Goal: Transaction & Acquisition: Purchase product/service

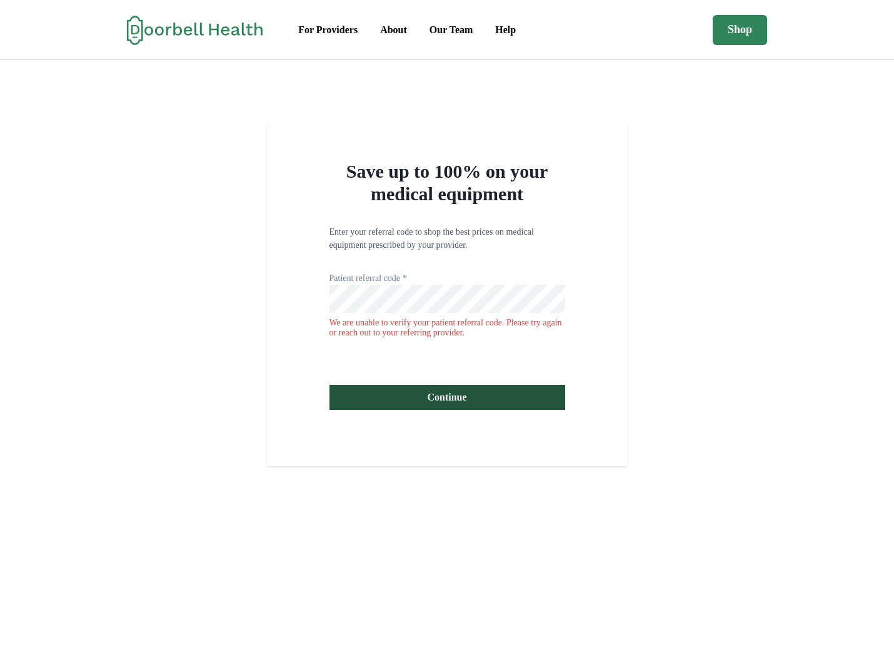
click at [222, 325] on div "Save up to 100% on your medical equipment Enter your referral code to shop the …" at bounding box center [447, 294] width 894 height 343
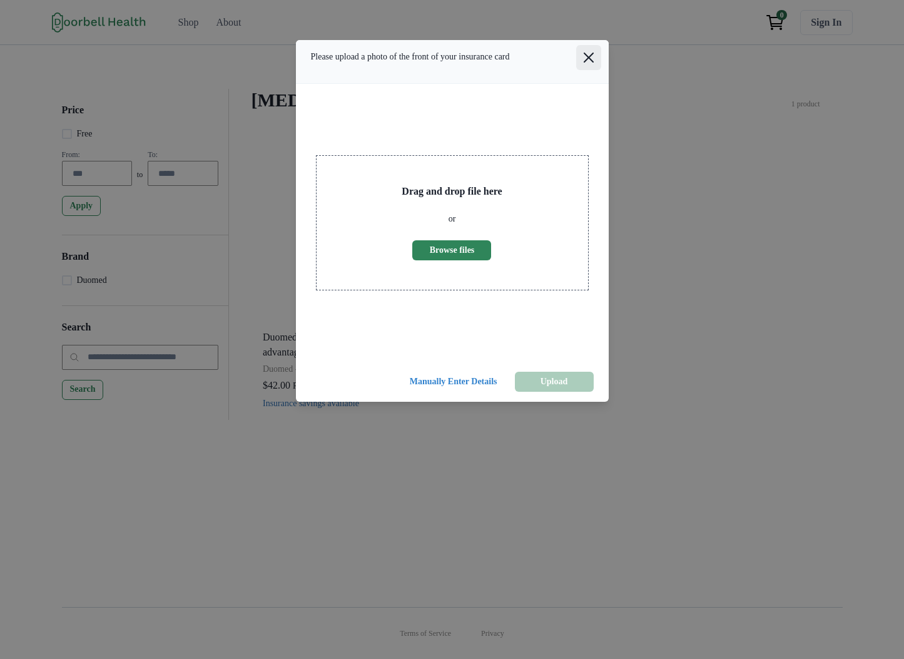
click at [594, 66] on button "Close" at bounding box center [588, 57] width 25 height 25
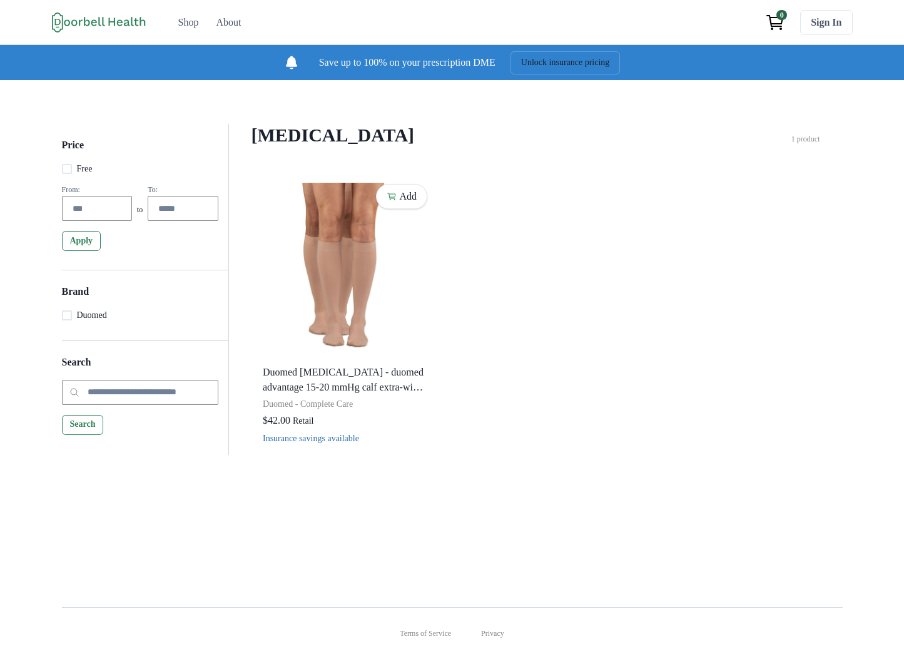
click at [632, 400] on div "Add Duomed [MEDICAL_DATA] - duomed advantage 15-20 mmHg calf extra-wide standar…" at bounding box center [535, 317] width 559 height 276
click at [369, 138] on h4 "[MEDICAL_DATA]" at bounding box center [521, 135] width 540 height 23
click at [353, 138] on h4 "[MEDICAL_DATA]" at bounding box center [521, 135] width 540 height 23
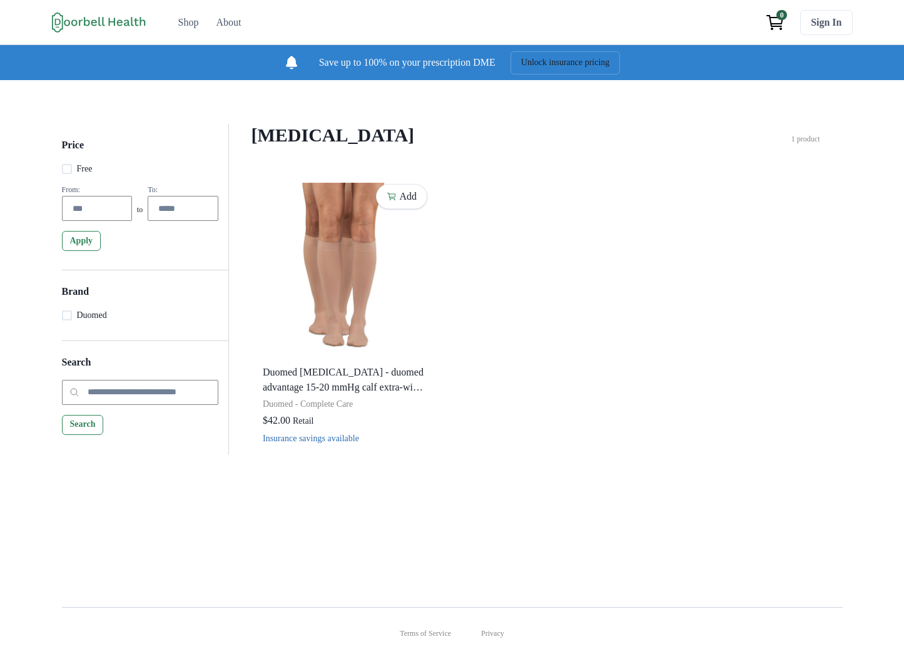
click at [562, 381] on div "Add Duomed [MEDICAL_DATA] - duomed advantage 15-20 mmHg calf extra-wide standar…" at bounding box center [535, 317] width 559 height 276
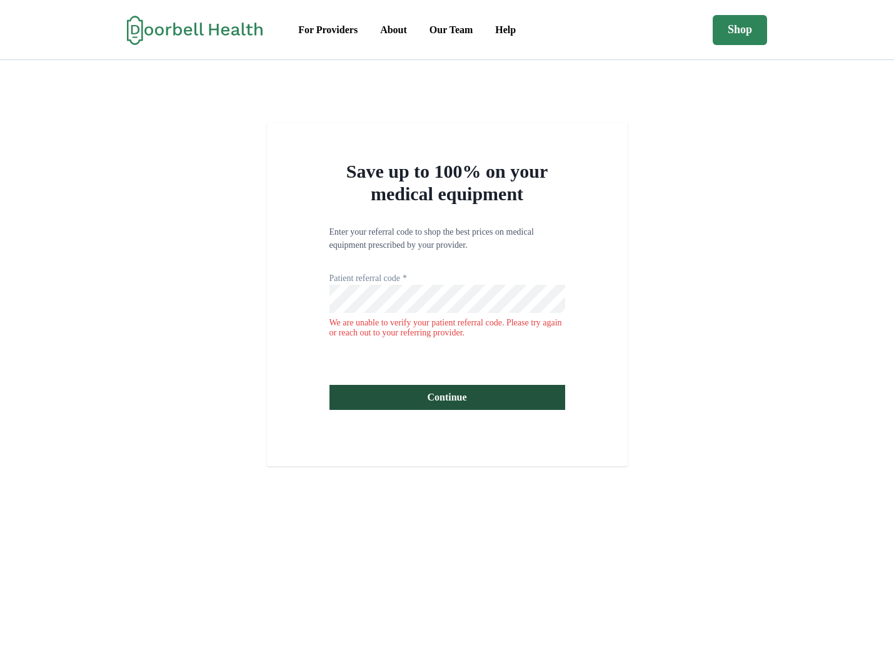
click at [311, 190] on div "Save up to 100% on your medical equipment Enter your referral code to shop the …" at bounding box center [447, 294] width 361 height 343
click at [243, 226] on div "Save up to 100% on your medical equipment Enter your referral code to shop the …" at bounding box center [447, 294] width 894 height 343
click at [191, 127] on div "Save up to 100% on your medical equipment Enter your referral code to shop the …" at bounding box center [447, 294] width 894 height 343
click at [255, 301] on div "Save up to 100% on your medical equipment Enter your referral code to shop the …" at bounding box center [447, 294] width 894 height 343
click at [185, 426] on div "Save up to 100% on your medical equipment Enter your referral code to shop the …" at bounding box center [447, 294] width 894 height 343
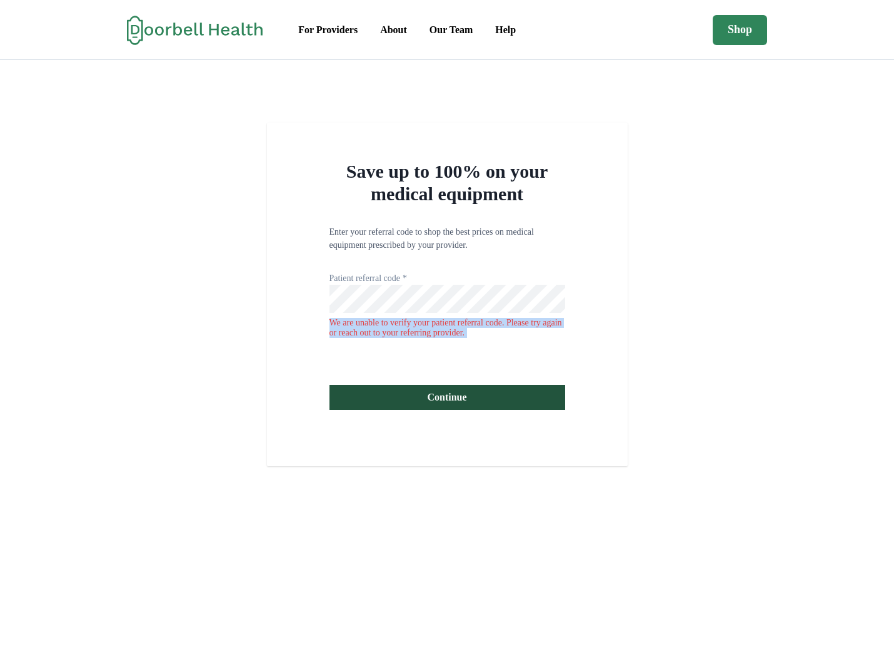
drag, startPoint x: 363, startPoint y: 419, endPoint x: 439, endPoint y: 430, distance: 77.1
click at [433, 455] on div "Save up to 100% on your medical equipment Enter your referral code to shop the …" at bounding box center [447, 294] width 361 height 343
click at [440, 425] on form "Enter your referral code to shop the best prices on medical equipment prescribe…" at bounding box center [448, 326] width 236 height 203
drag, startPoint x: 440, startPoint y: 410, endPoint x: 255, endPoint y: 240, distance: 252.3
click at [259, 246] on div "Save up to 100% on your medical equipment Enter your referral code to shop the …" at bounding box center [447, 294] width 894 height 343
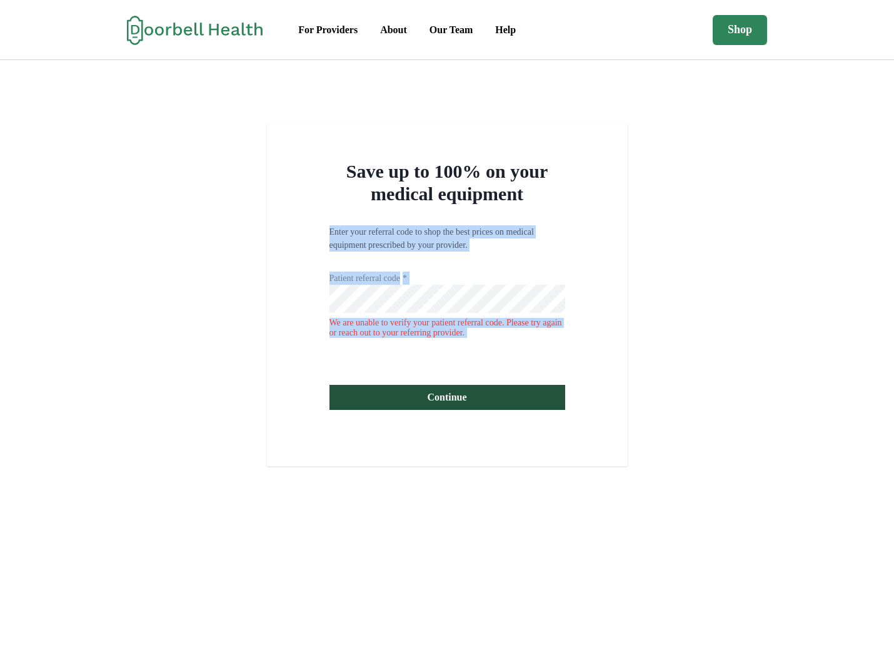
click at [255, 240] on div "Save up to 100% on your medical equipment Enter your referral code to shop the …" at bounding box center [447, 294] width 894 height 343
